Goal: Complete application form

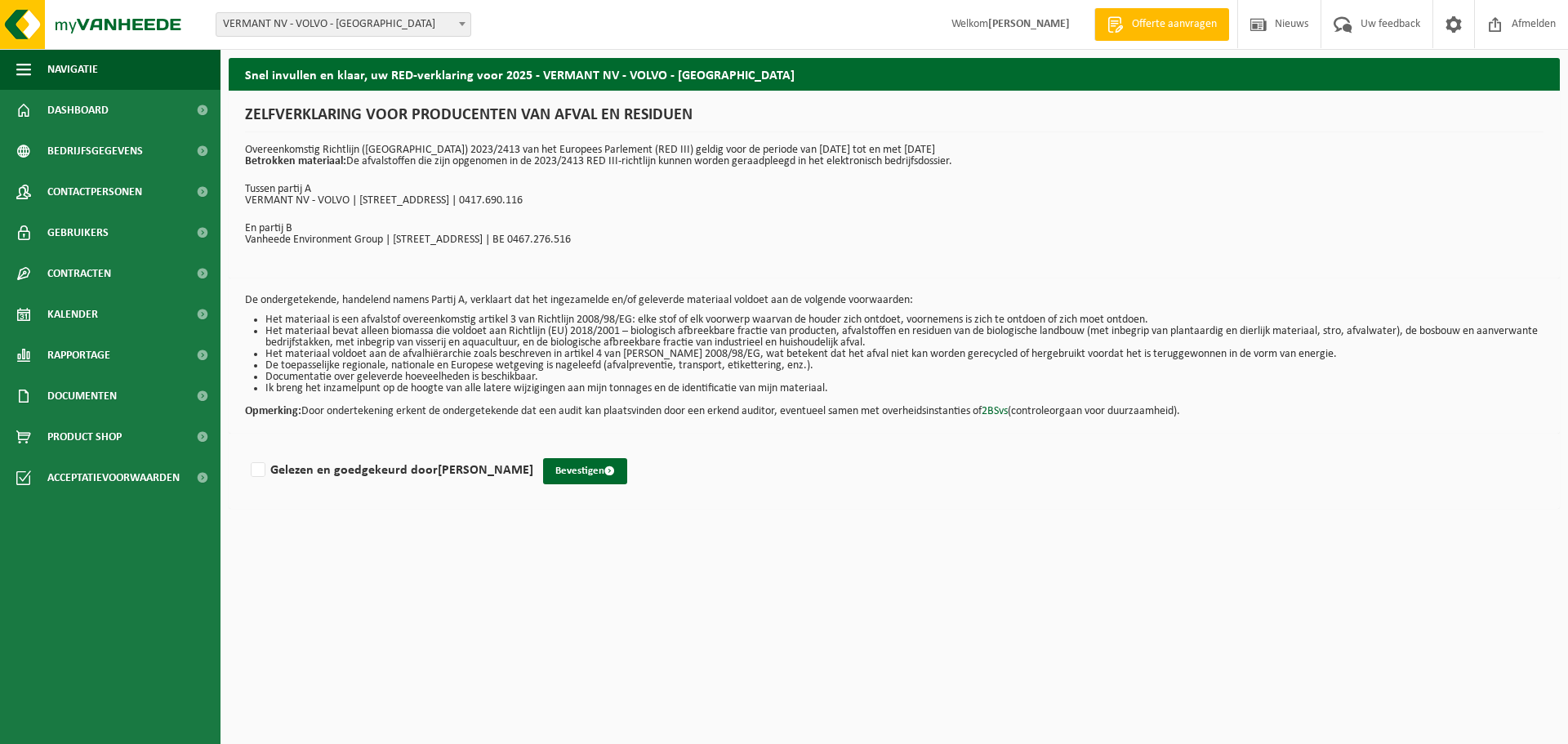
drag, startPoint x: 257, startPoint y: 465, endPoint x: 567, endPoint y: 489, distance: 310.9
click at [258, 465] on label "Gelezen en goedgekeurd door [PERSON_NAME]" at bounding box center [391, 470] width 286 height 25
click at [534, 450] on input "Gelezen en goedgekeurd door [PERSON_NAME]" at bounding box center [534, 449] width 1 height 1
checkbox input "true"
click at [627, 473] on button "Bevestigen" at bounding box center [585, 471] width 84 height 26
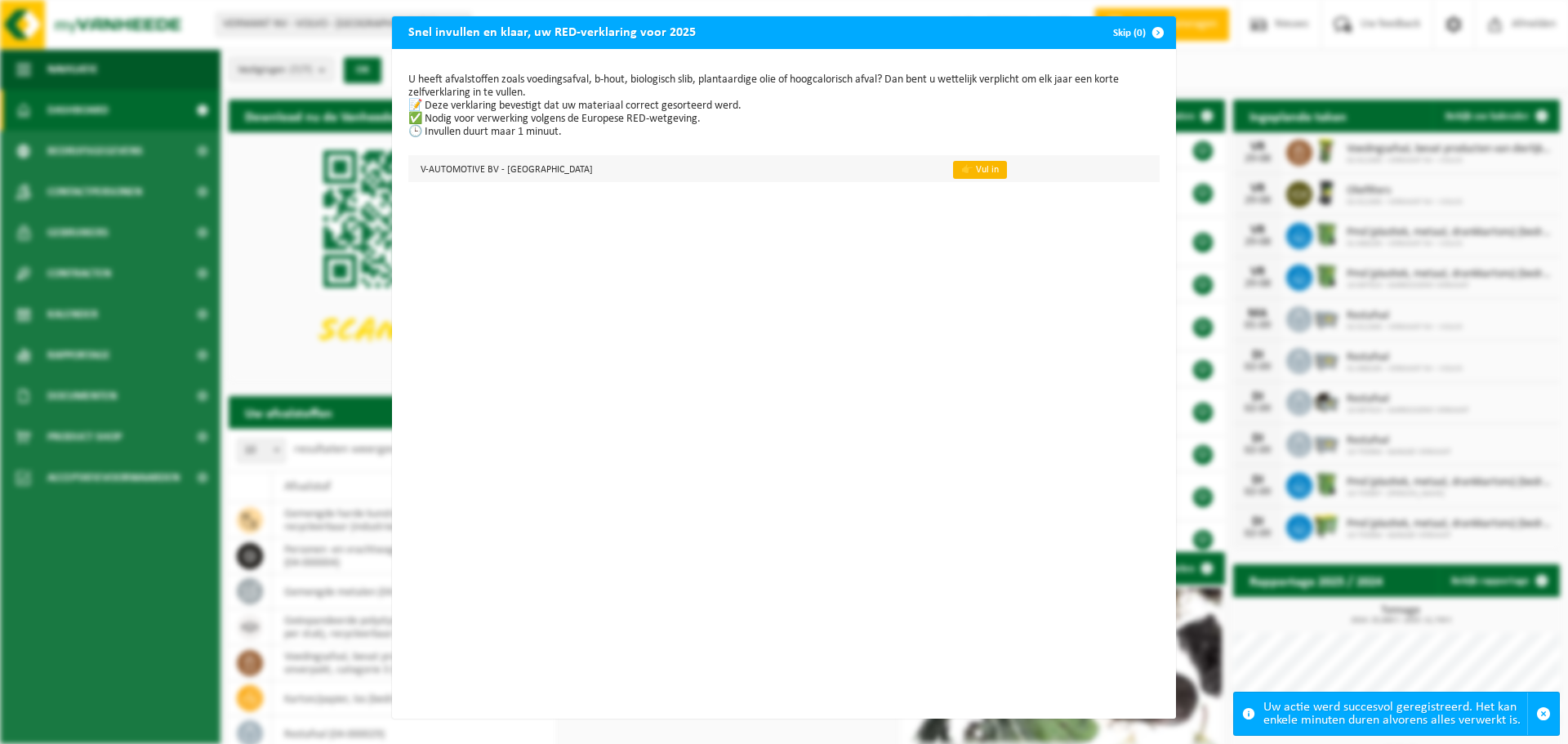
click at [953, 169] on link "👉 Vul in" at bounding box center [980, 170] width 54 height 18
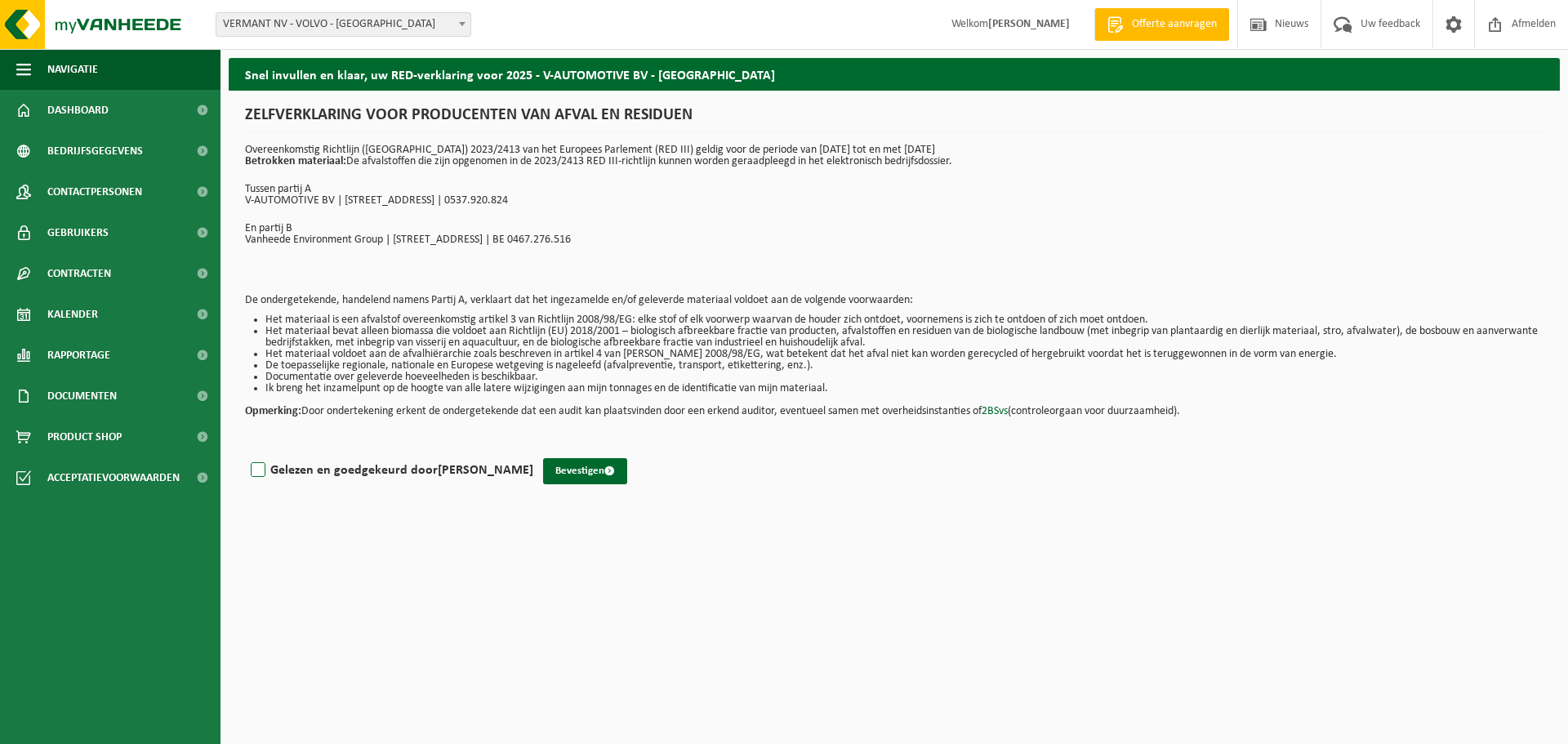
click at [257, 467] on label "Gelezen en goedgekeurd door [PERSON_NAME]" at bounding box center [391, 470] width 286 height 25
click at [534, 450] on input "Gelezen en goedgekeurd door [PERSON_NAME]" at bounding box center [534, 449] width 1 height 1
checkbox input "true"
click at [618, 470] on button "Bevestigen" at bounding box center [585, 471] width 84 height 26
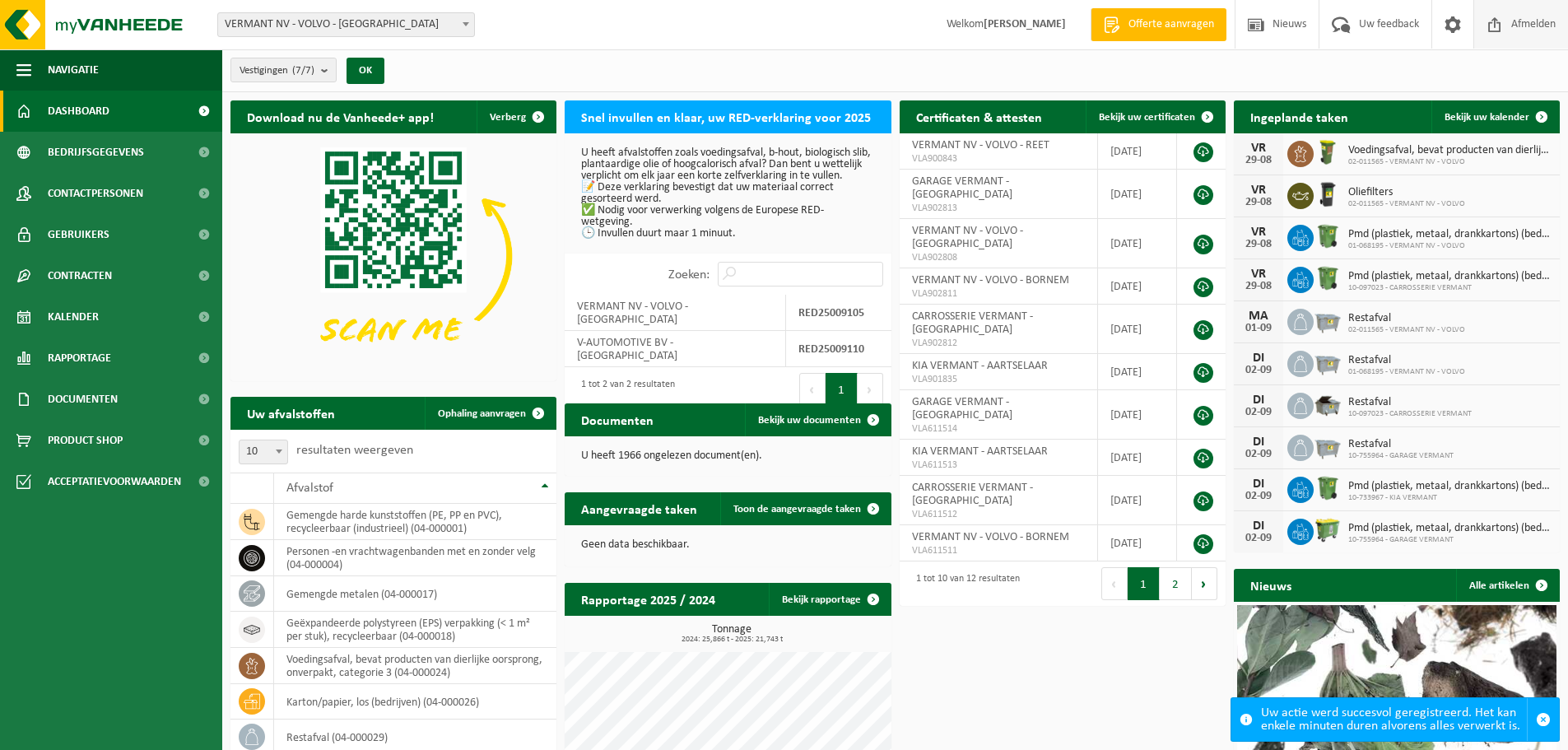
click at [1541, 25] on span "Afmelden" at bounding box center [1534, 24] width 53 height 49
